Goal: Information Seeking & Learning: Learn about a topic

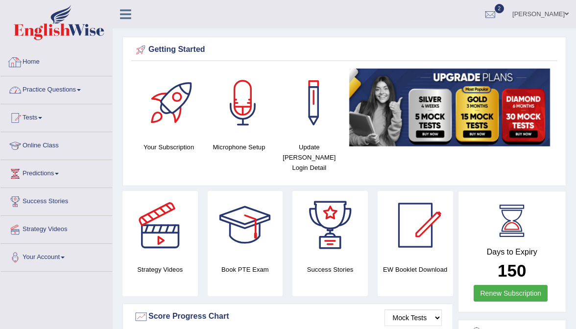
click at [44, 97] on link "Practice Questions" at bounding box center [56, 88] width 112 height 24
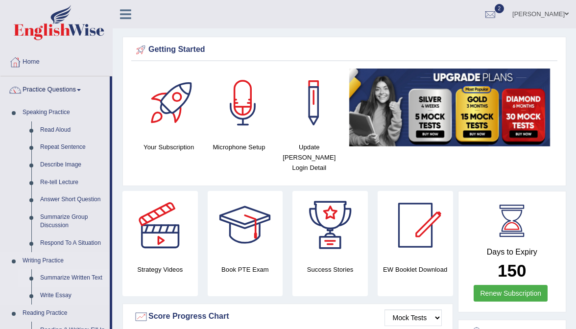
click at [78, 279] on link "Summarize Written Text" at bounding box center [73, 278] width 74 height 18
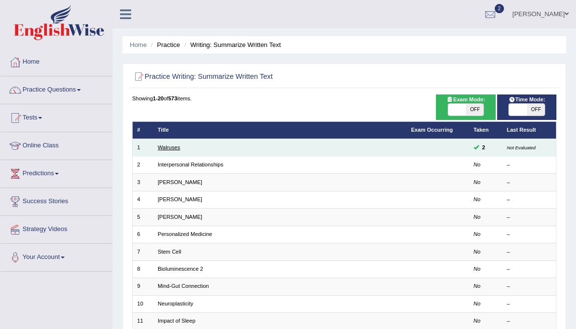
click at [165, 147] on link "Walruses" at bounding box center [169, 148] width 23 height 6
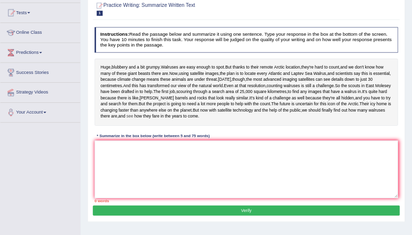
scroll to position [100, 0]
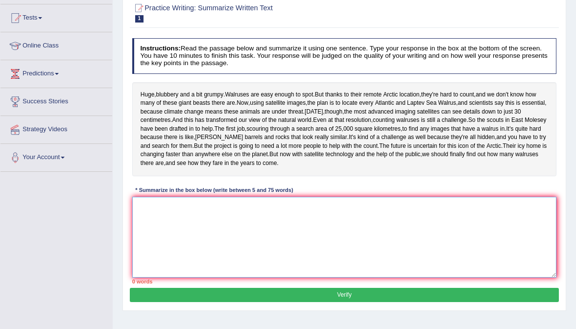
click at [211, 241] on textarea at bounding box center [344, 237] width 425 height 81
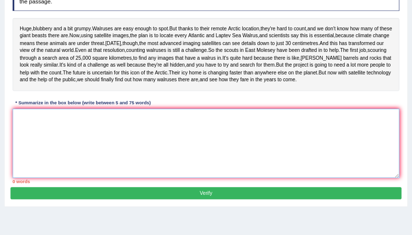
scroll to position [161, 0]
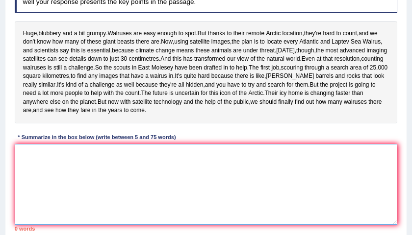
click at [87, 181] on textarea at bounding box center [206, 184] width 383 height 81
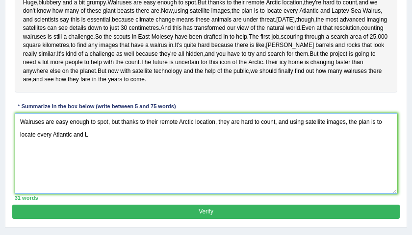
scroll to position [191, 0]
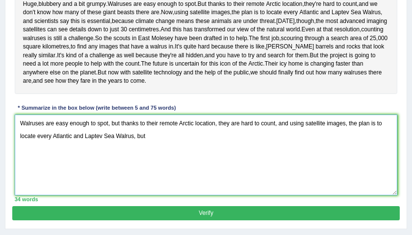
type textarea "Walruses are easy enough to spot, but thanks to their remote Arctic location, t…"
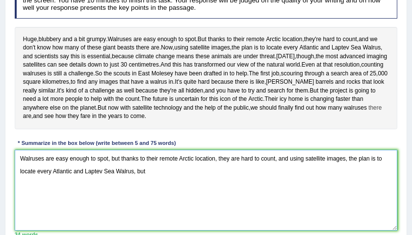
scroll to position [157, 0]
